Goal: Task Accomplishment & Management: Manage account settings

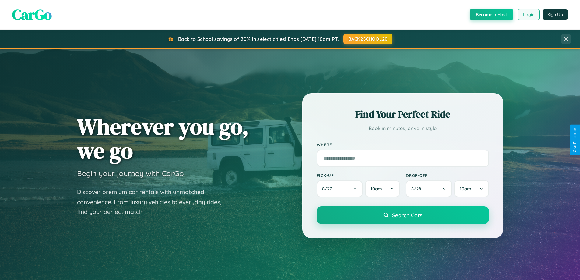
click at [528, 15] on button "Login" at bounding box center [529, 14] width 22 height 11
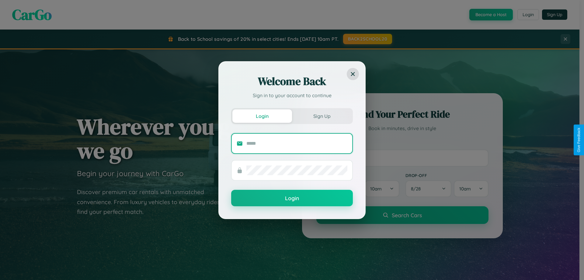
click at [297, 143] on input "text" at bounding box center [297, 143] width 101 height 10
type input "**********"
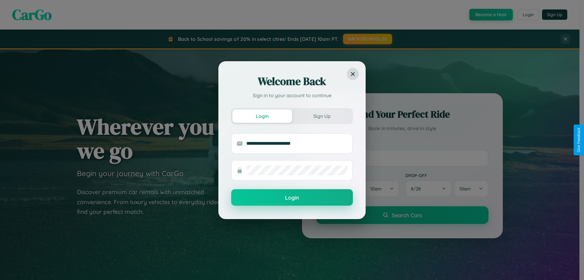
click at [292, 198] on button "Login" at bounding box center [292, 197] width 122 height 16
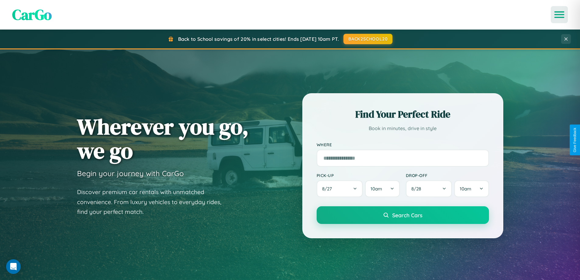
click at [559, 15] on icon "Open menu" at bounding box center [559, 14] width 9 height 5
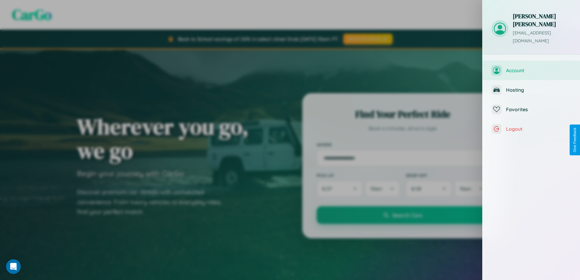
click at [531, 67] on span "Account" at bounding box center [538, 70] width 65 height 6
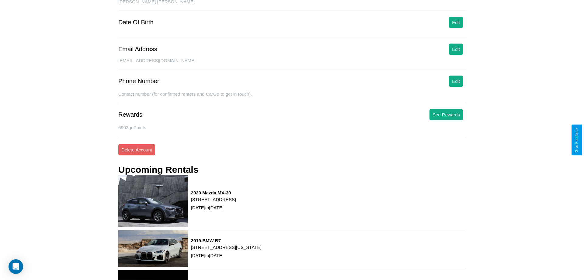
scroll to position [77, 0]
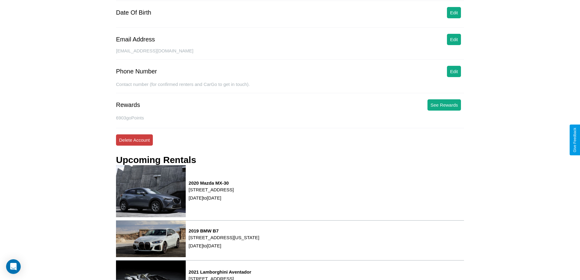
click at [134, 140] on button "Delete Account" at bounding box center [134, 139] width 37 height 11
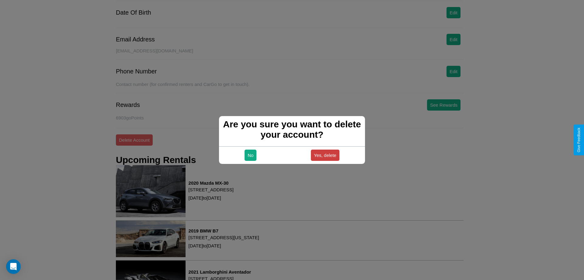
click at [325, 155] on button "Yes, delete" at bounding box center [325, 154] width 29 height 11
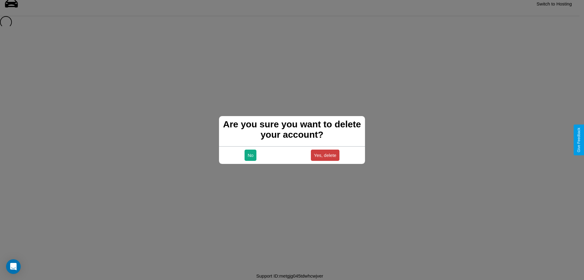
scroll to position [8, 0]
